Goal: Task Accomplishment & Management: Manage account settings

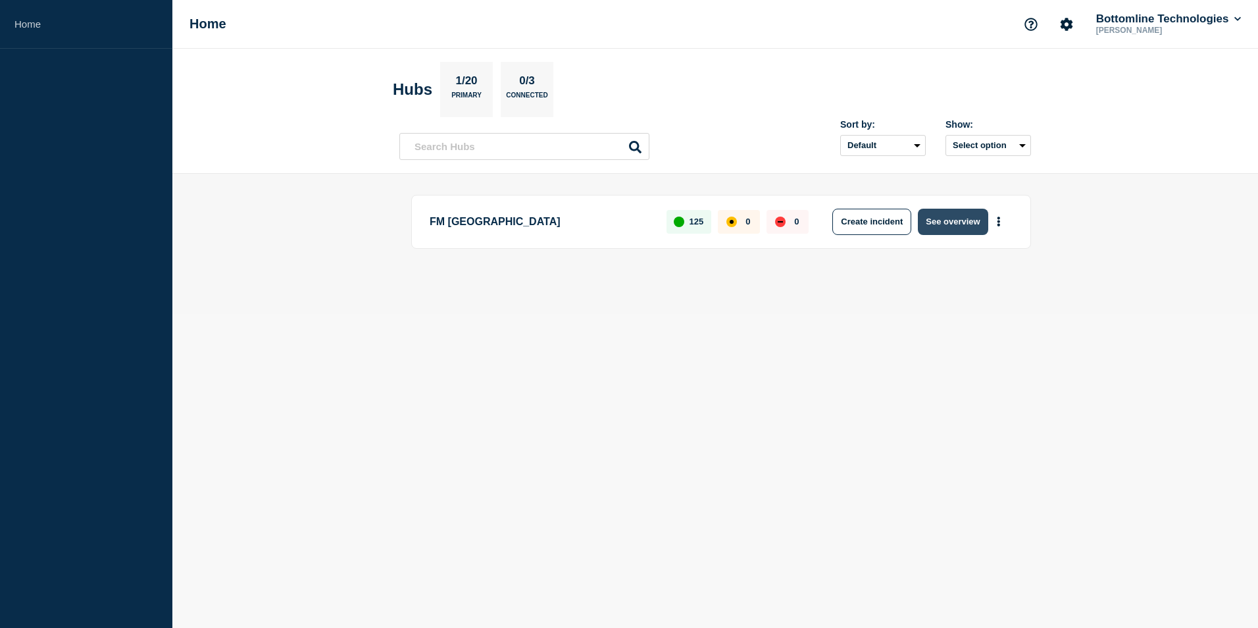
click at [945, 218] on button "See overview" at bounding box center [953, 222] width 70 height 26
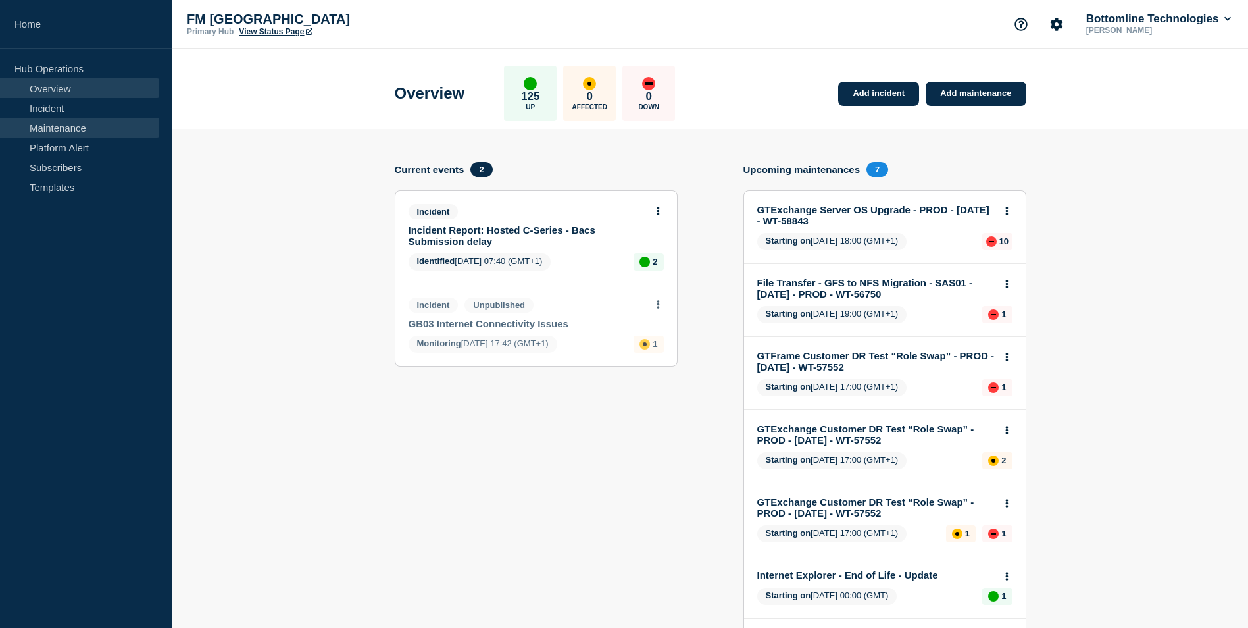
click at [76, 126] on link "Maintenance" at bounding box center [79, 128] width 159 height 20
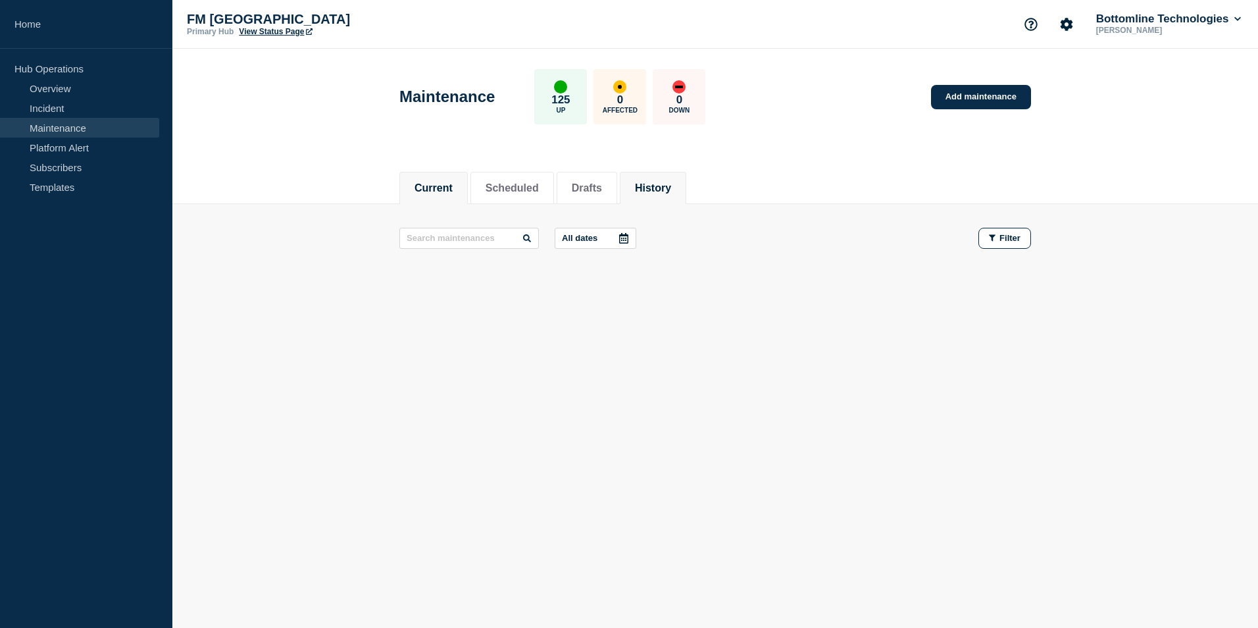
click at [668, 186] on button "History" at bounding box center [653, 188] width 36 height 12
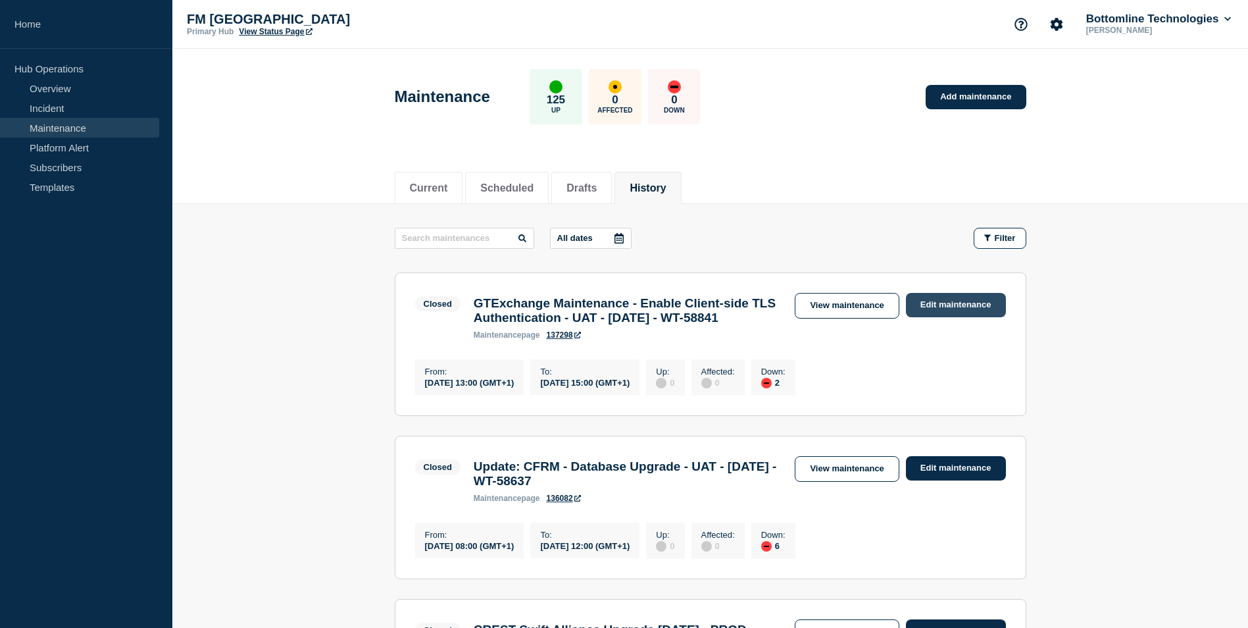
click at [945, 303] on link "Edit maintenance" at bounding box center [956, 305] width 100 height 24
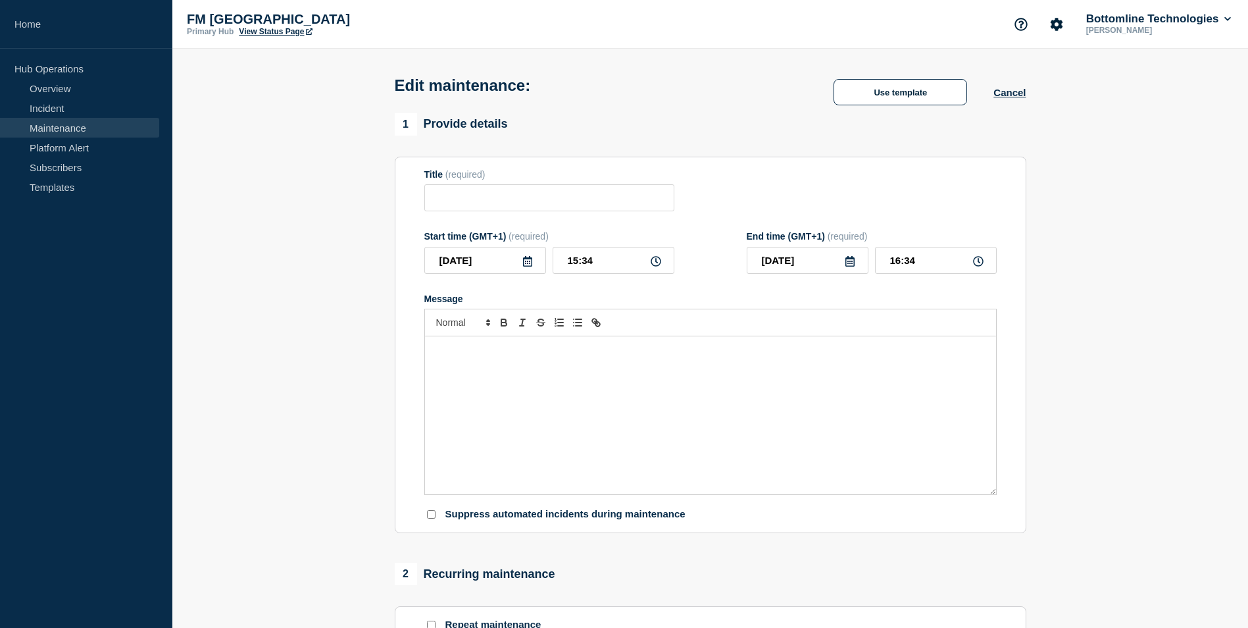
type input "GTExchange Maintenance - Enable Client-side TLS Authentication - UAT - [DATE] -…"
type input "13:00"
type input "15:00"
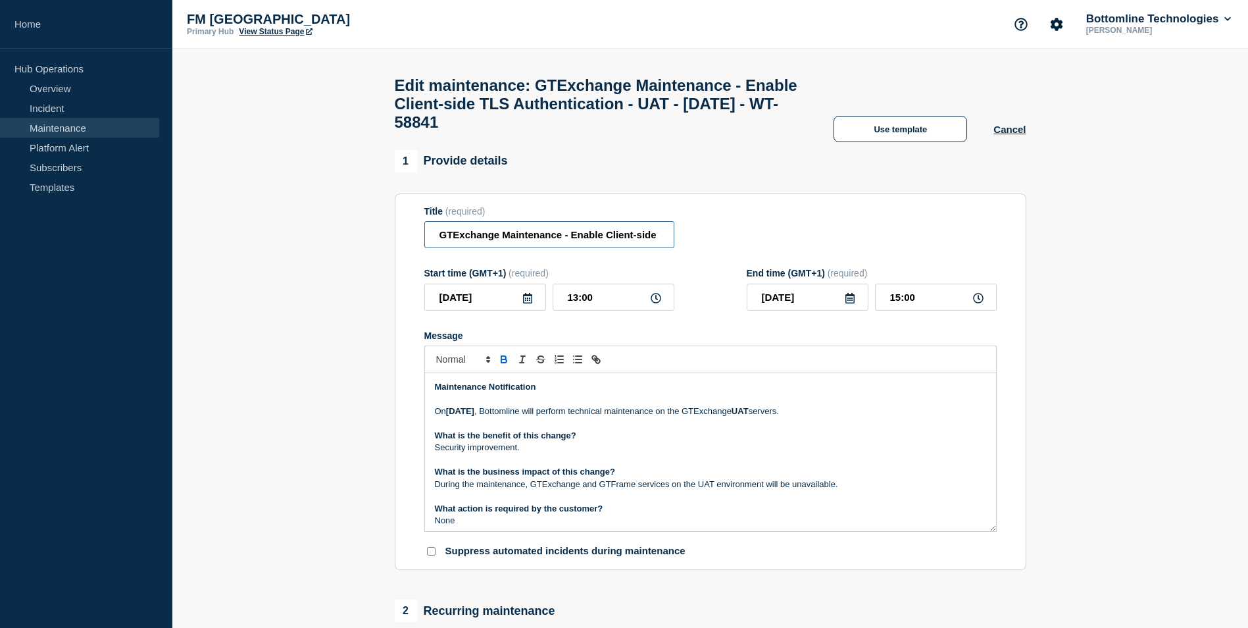
scroll to position [0, 239]
drag, startPoint x: 629, startPoint y: 243, endPoint x: 921, endPoint y: 234, distance: 292.2
click at [921, 234] on div "Title (required) GTExchange Maintenance - Enable Client-side TLS Authentication…" at bounding box center [710, 227] width 572 height 43
click at [432, 391] on div "Maintenance Notification [DATE][DATE] , Bottomline will perform technical maint…" at bounding box center [710, 452] width 571 height 158
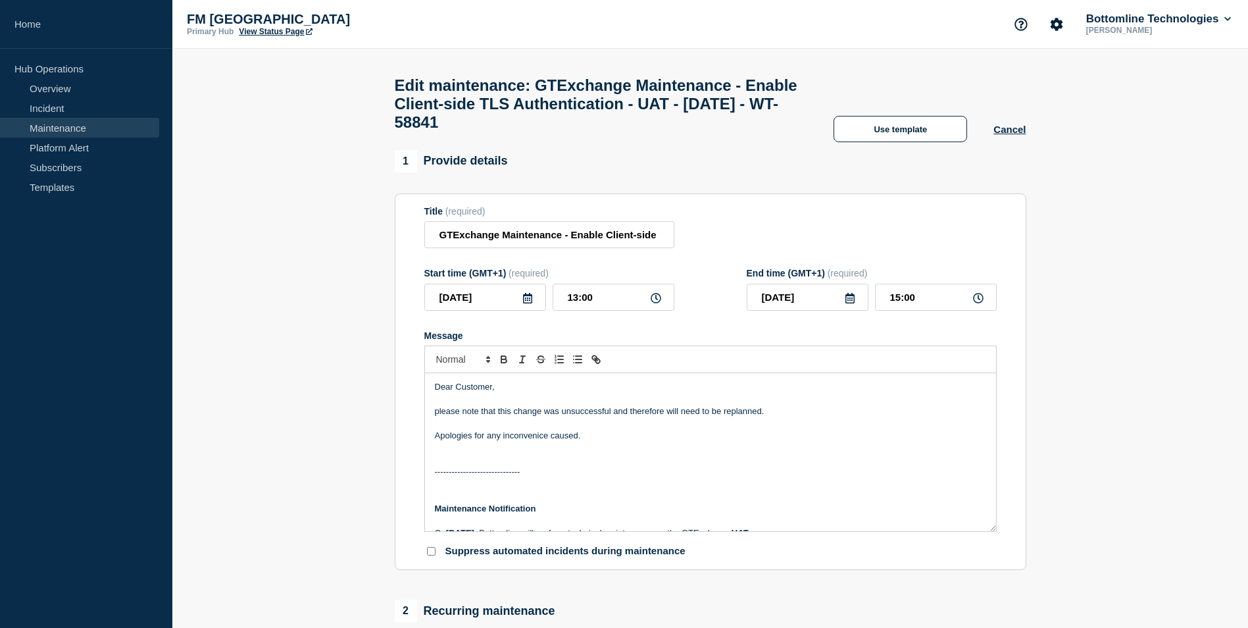
click at [657, 441] on p "Apologies for any inconvenice caused." at bounding box center [710, 436] width 551 height 12
click at [650, 441] on p "Apologies for any inconvenience caused." at bounding box center [710, 436] width 551 height 12
click at [433, 418] on div "Dear Customer, please note that this change was unsuccessful and therefore will…" at bounding box center [710, 452] width 571 height 158
click at [633, 441] on p "Apologies for any inconvenience caused." at bounding box center [710, 436] width 551 height 12
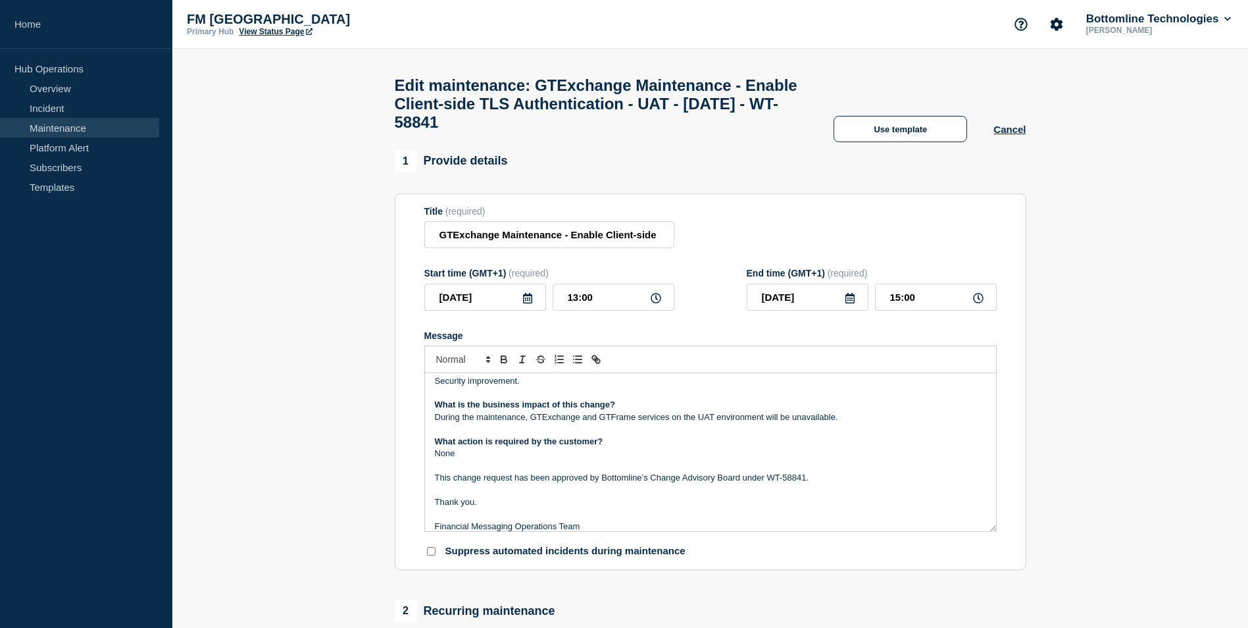
scroll to position [198, 0]
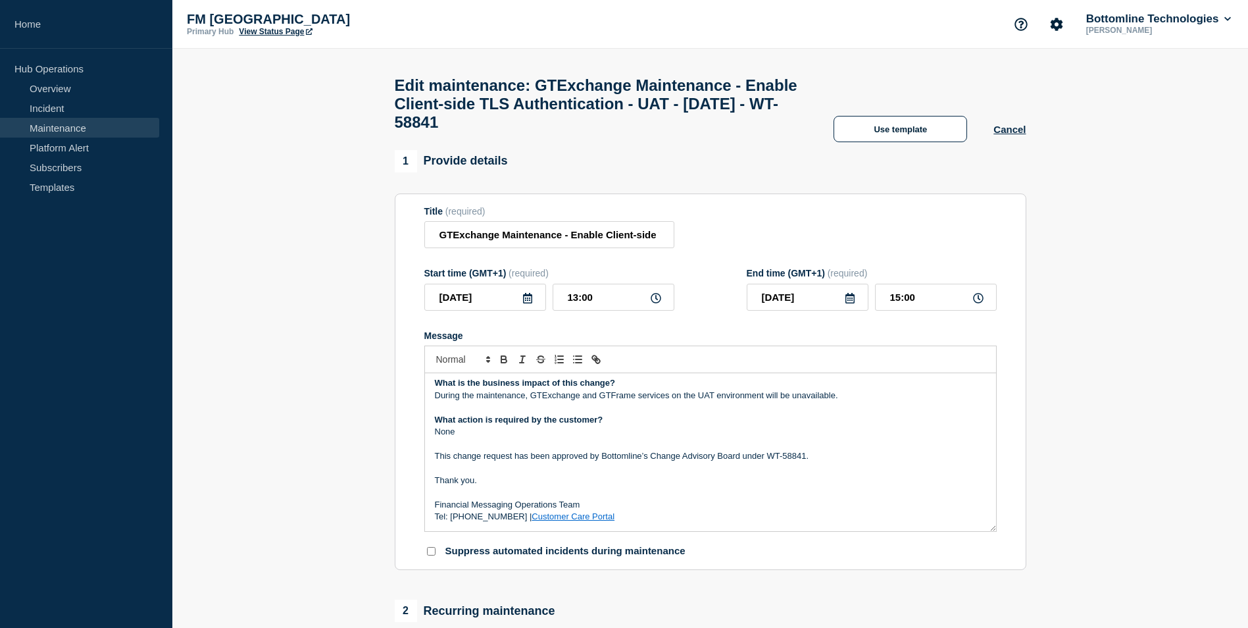
drag, startPoint x: 581, startPoint y: 514, endPoint x: 433, endPoint y: 487, distance: 151.1
click at [433, 487] on div "Dear Customer, Please note that this change was unsuccessful and therefore will…" at bounding box center [710, 452] width 571 height 158
copy div "Thank you. Financial Messaging Operations Team"
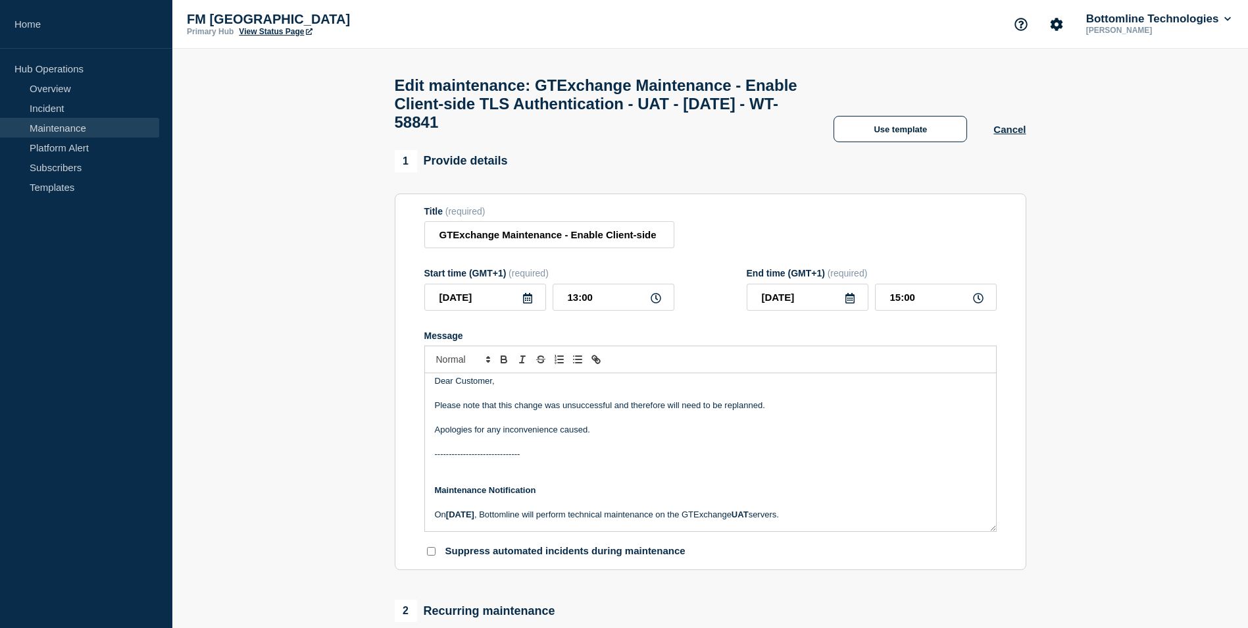
scroll to position [0, 0]
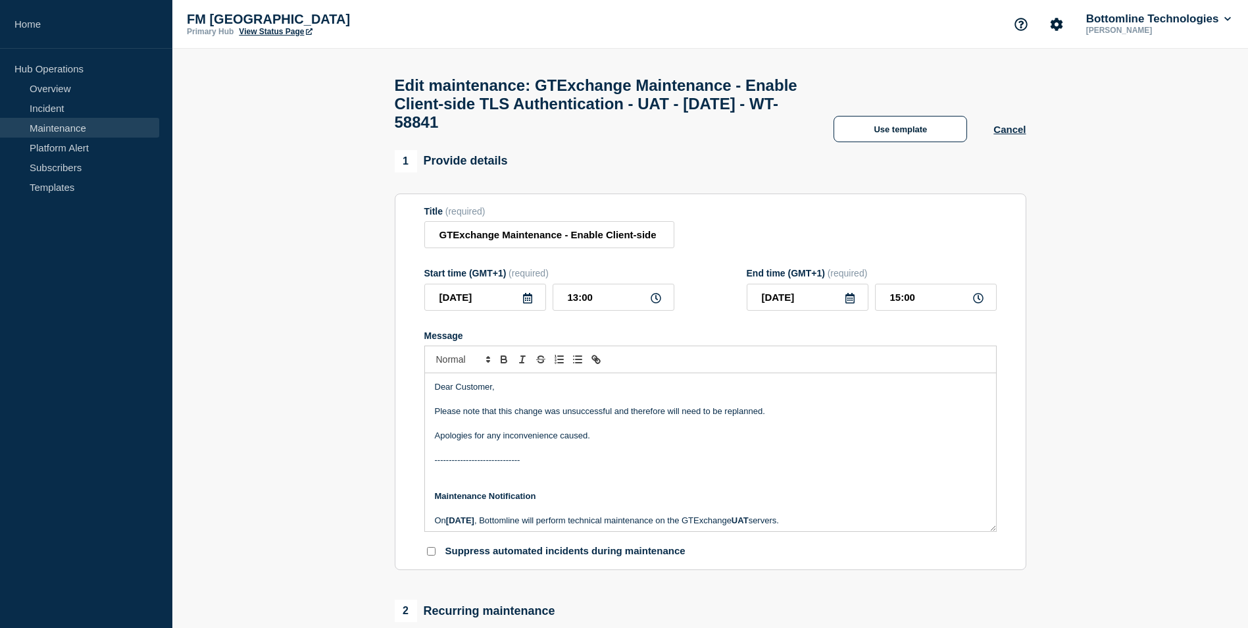
click at [635, 441] on p "Apologies for any inconvenience caused." at bounding box center [710, 436] width 551 height 12
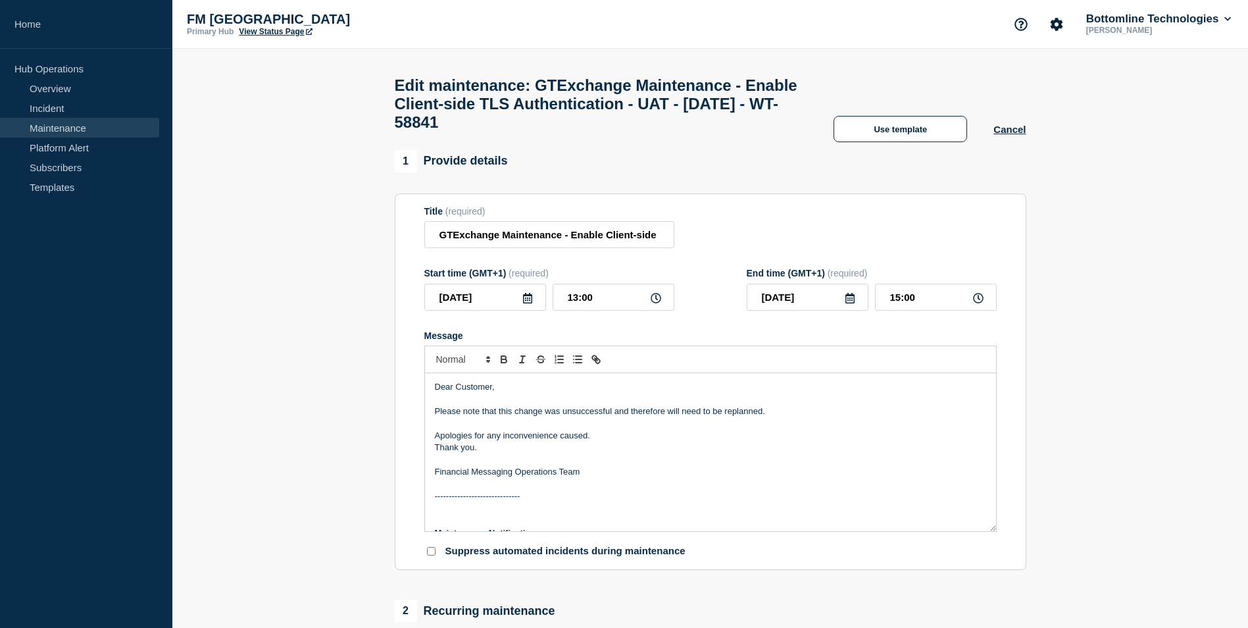
click at [635, 441] on p "Apologies for any inconvenience caused." at bounding box center [710, 436] width 551 height 12
click at [847, 417] on p "Please note that this change was unsuccessful and therefore will need to be rep…" at bounding box center [710, 411] width 551 height 12
drag, startPoint x: 608, startPoint y: 245, endPoint x: 952, endPoint y: 247, distance: 344.0
click at [952, 247] on div "Title (required) GTExchange Maintenance - Enable Client-side TLS Authentication…" at bounding box center [710, 227] width 572 height 43
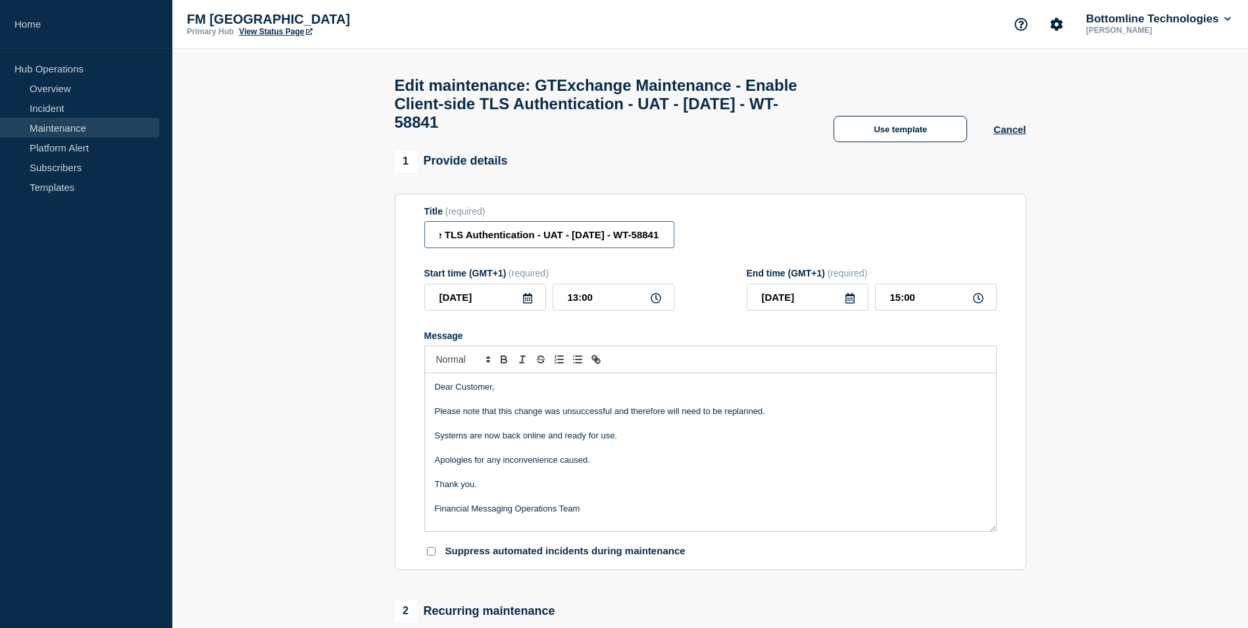
click at [497, 244] on input "GTExchange Maintenance - Enable Client-side TLS Authentication - UAT - [DATE] -…" at bounding box center [549, 234] width 250 height 27
drag, startPoint x: 596, startPoint y: 243, endPoint x: 254, endPoint y: 237, distance: 342.1
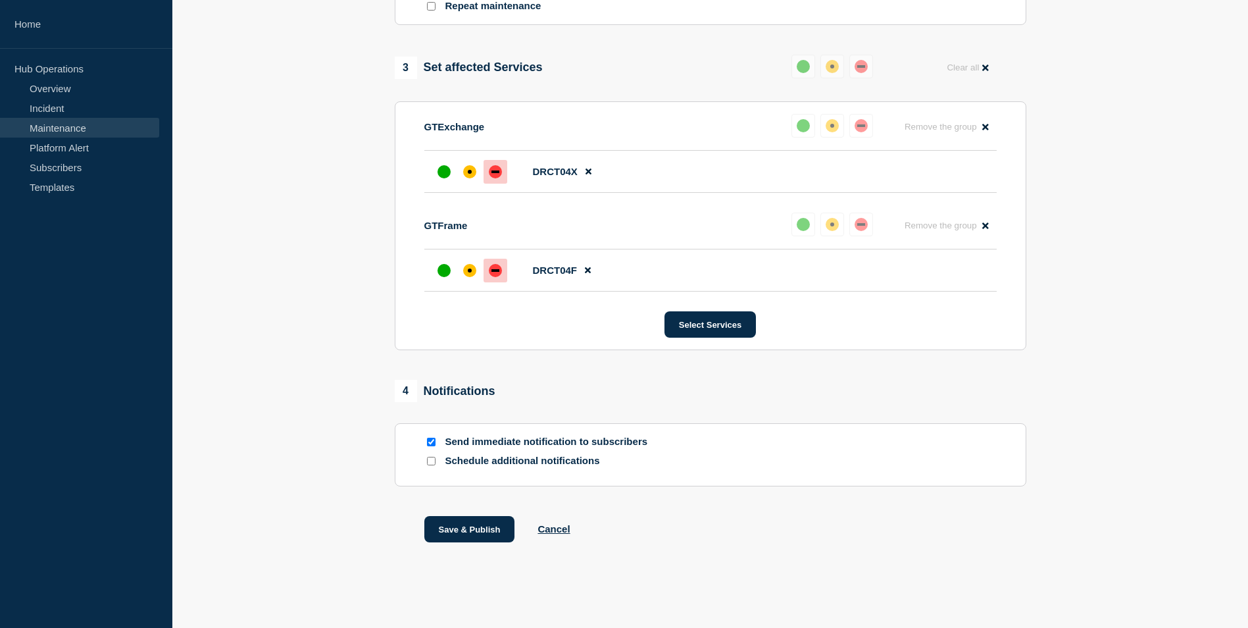
scroll to position [665, 0]
click at [472, 528] on button "Save & Publish" at bounding box center [469, 529] width 91 height 26
